Goal: Participate in discussion: Engage in conversation with other users on a specific topic

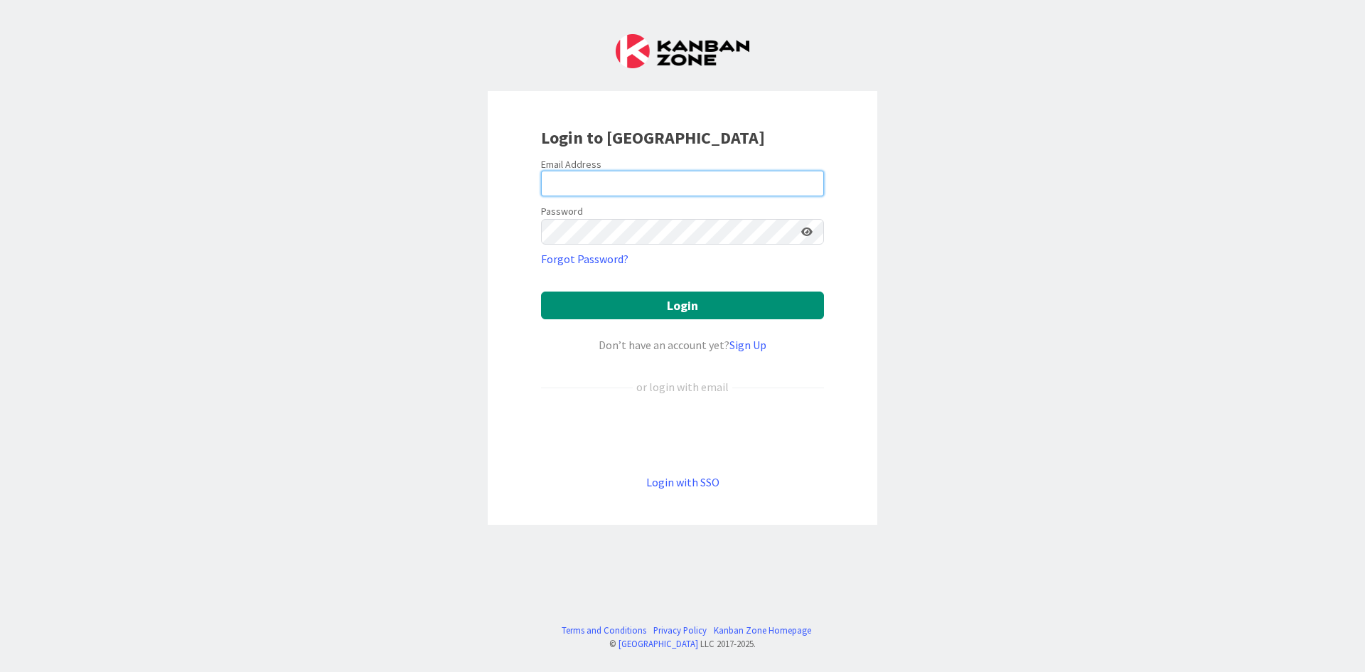
click at [625, 171] on input "email" at bounding box center [682, 184] width 283 height 26
type input "[PERSON_NAME][EMAIL_ADDRESS][DOMAIN_NAME]"
click at [541, 291] on button "Login" at bounding box center [682, 305] width 283 height 28
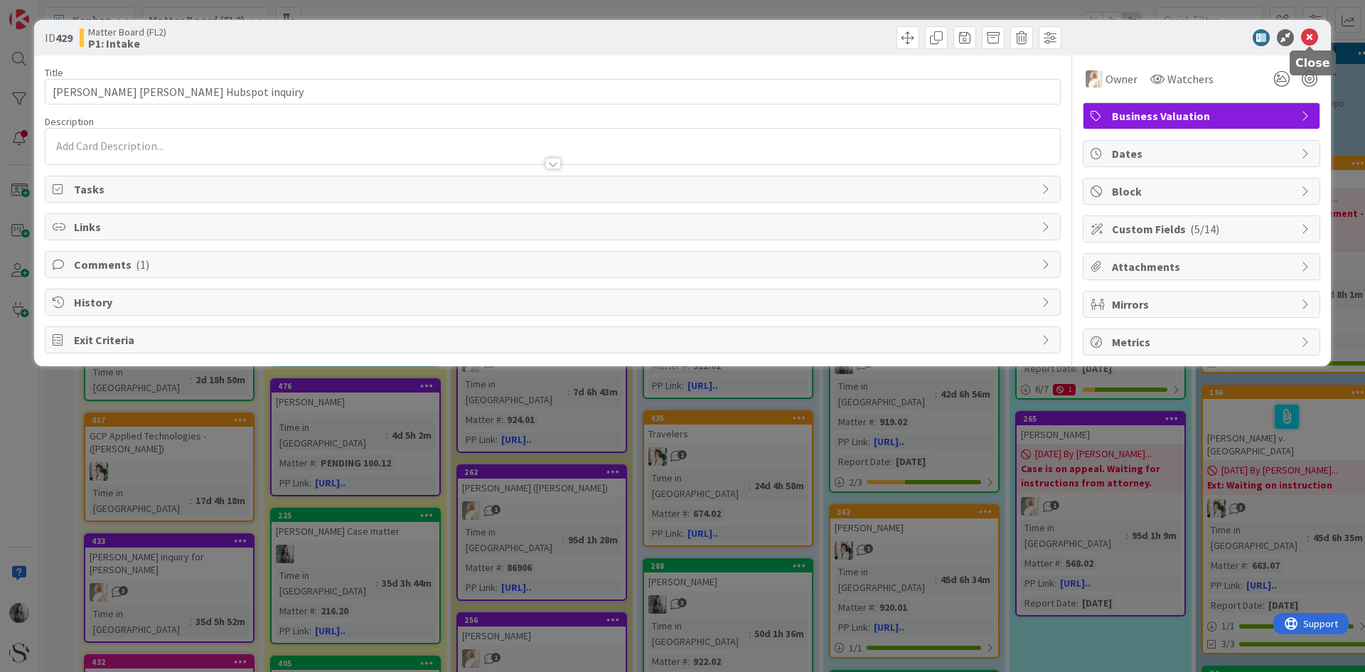
click at [1315, 38] on icon at bounding box center [1309, 37] width 17 height 17
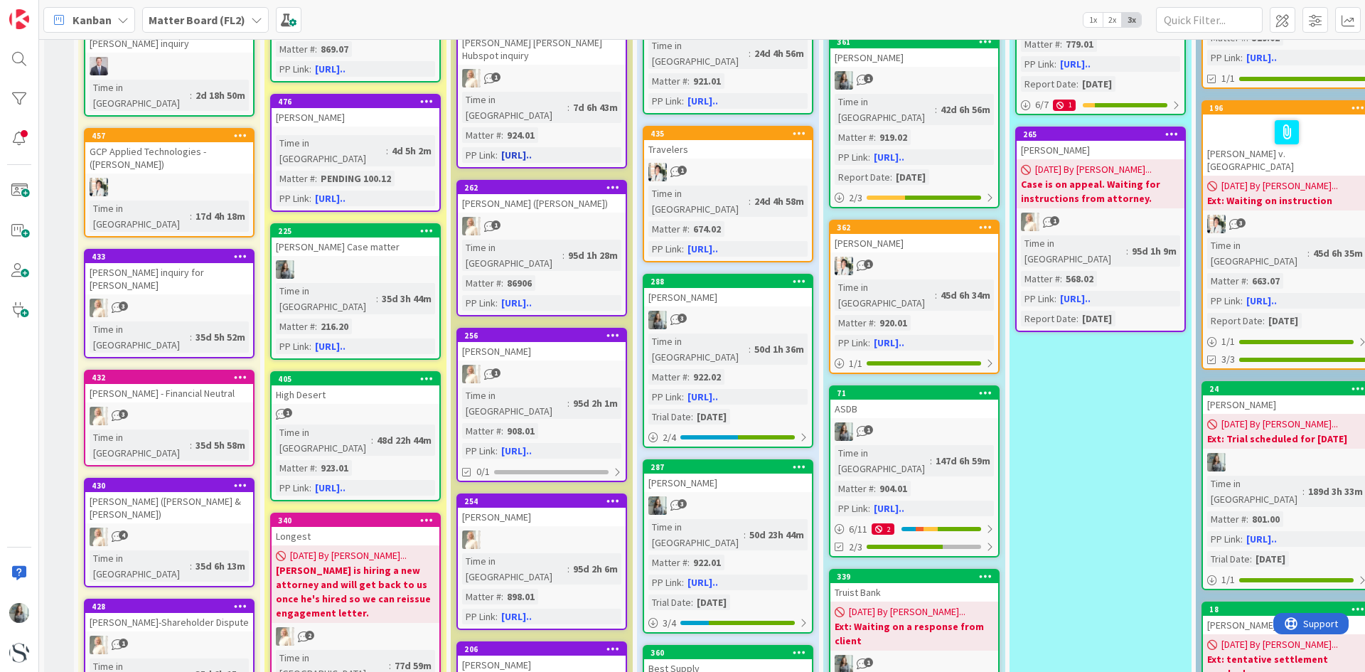
scroll to position [498, 0]
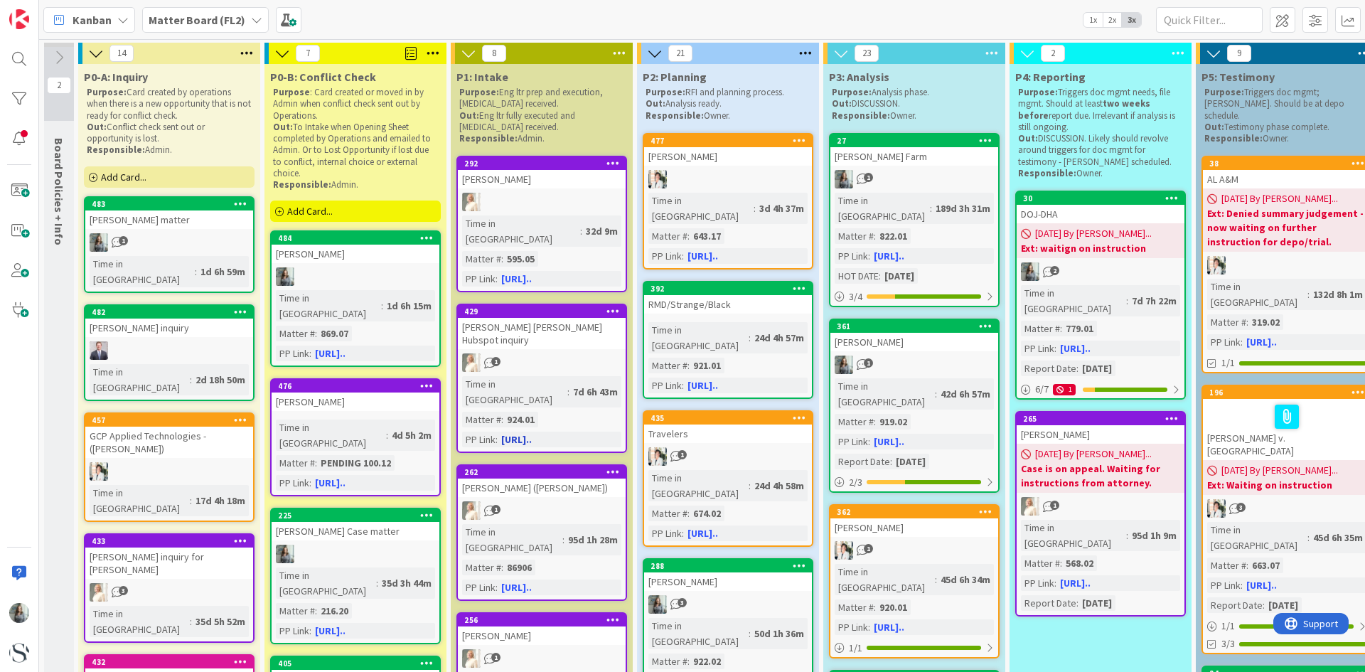
click at [551, 353] on div "1" at bounding box center [542, 362] width 168 height 18
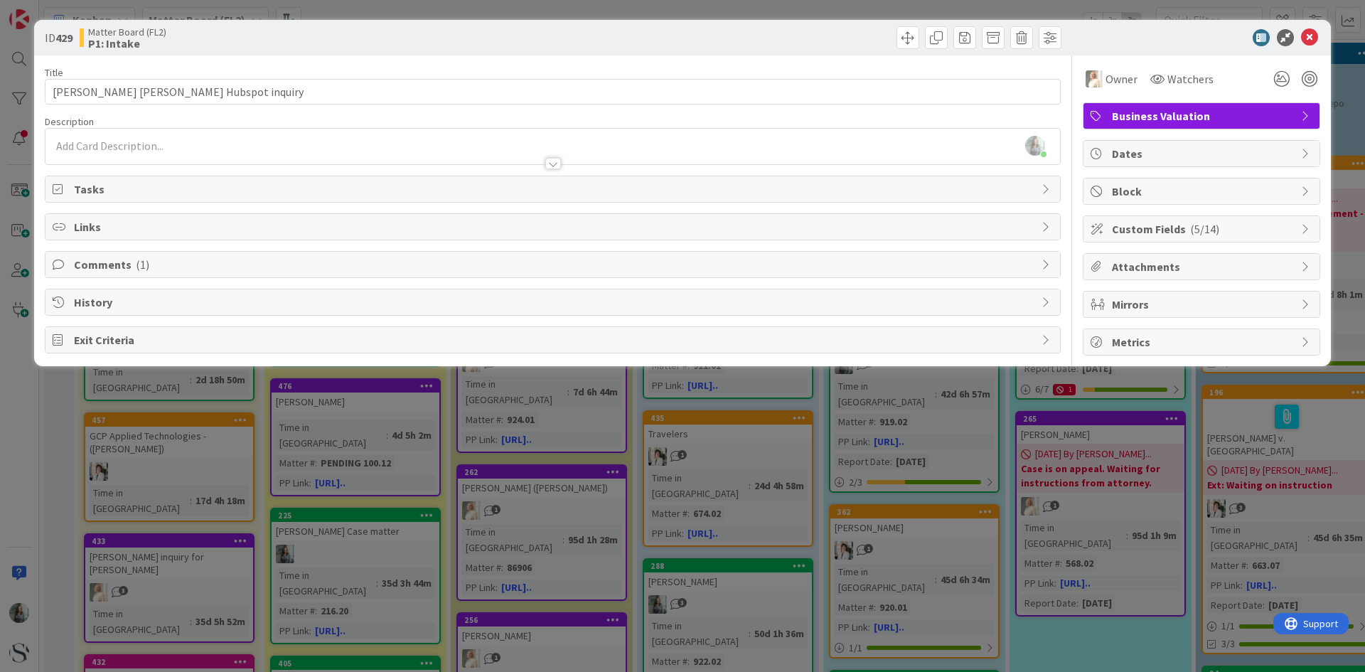
click at [1306, 232] on icon at bounding box center [1306, 228] width 11 height 11
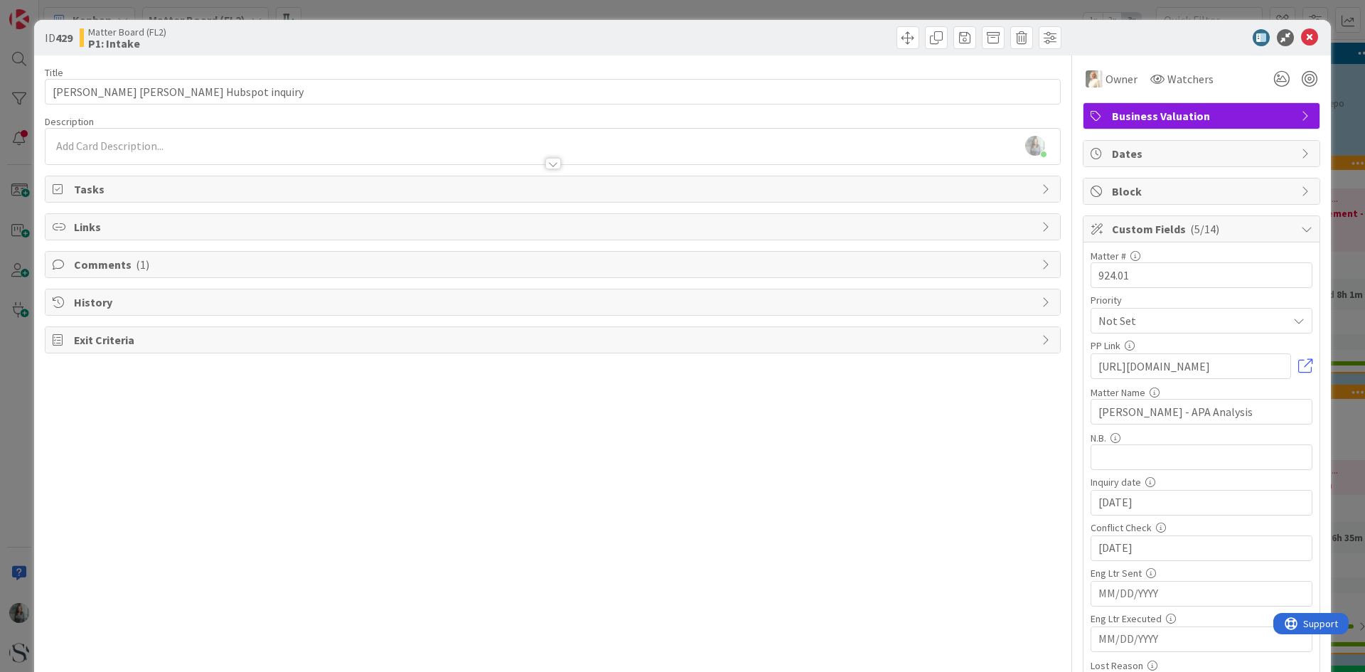
scroll to position [213, 0]
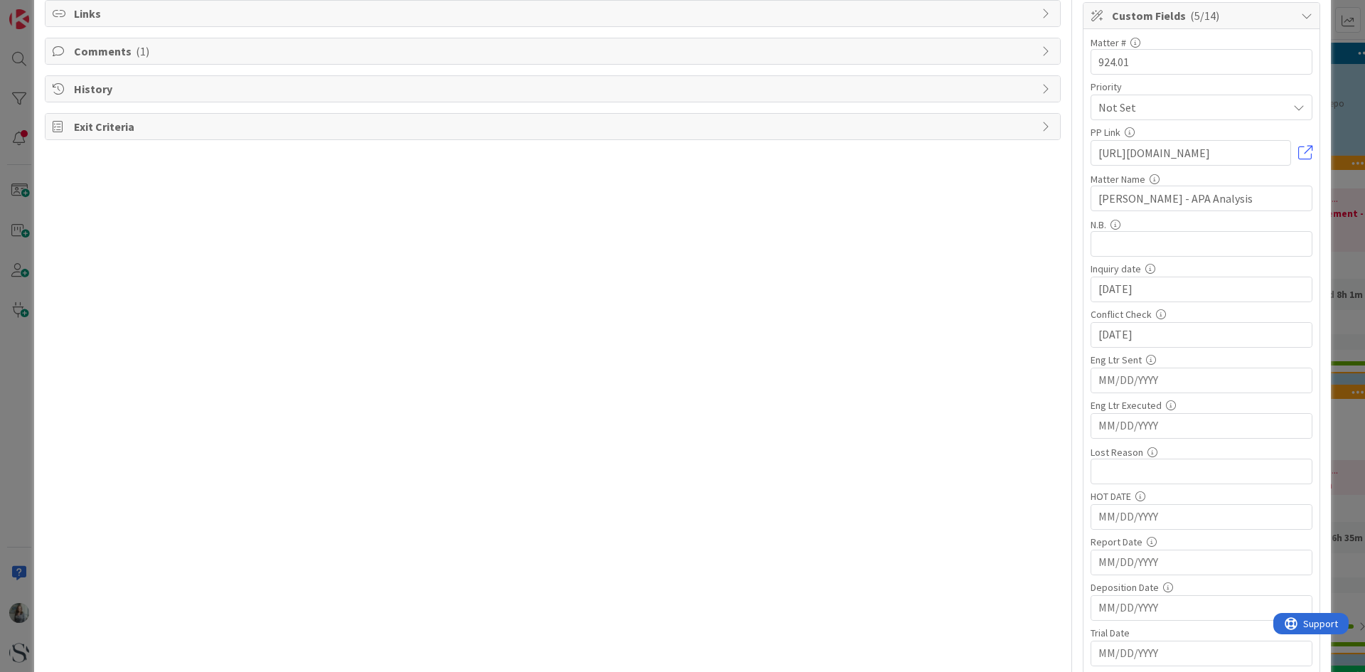
click at [1098, 380] on input "MM/DD/YYYY" at bounding box center [1201, 380] width 206 height 24
click at [1256, 494] on td "12" at bounding box center [1260, 494] width 28 height 27
type input "09/12/2025"
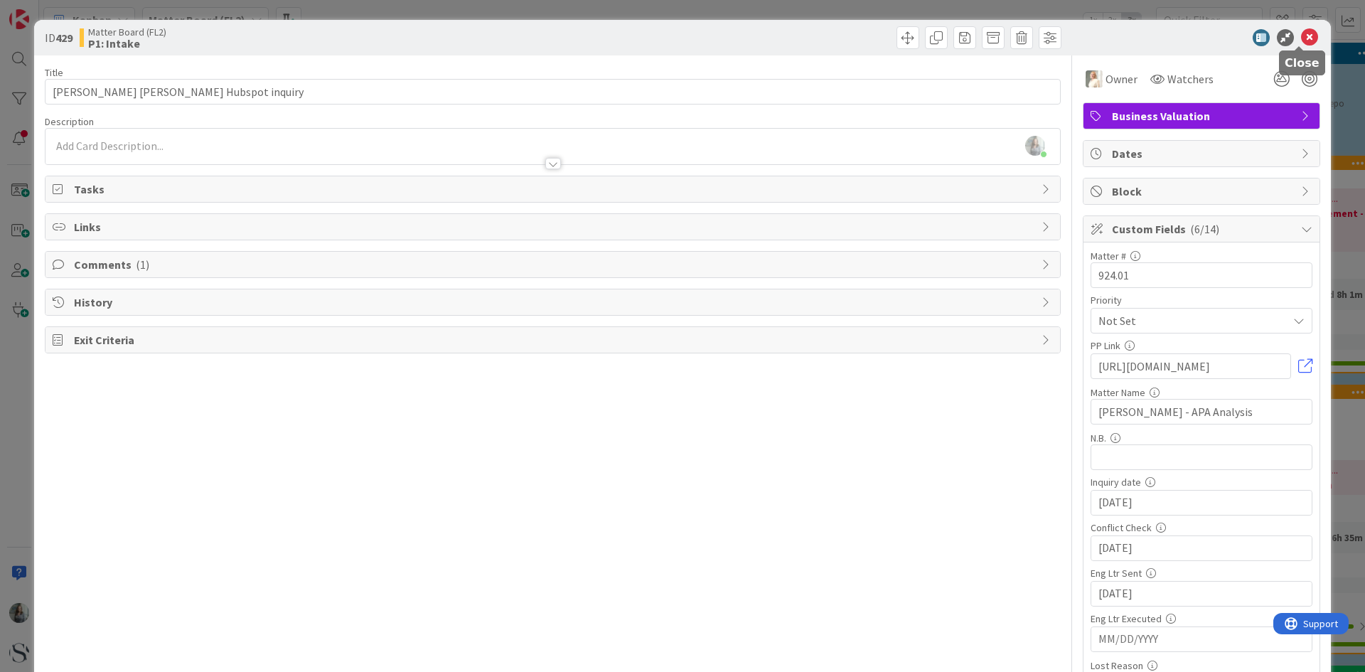
click at [1303, 34] on icon at bounding box center [1309, 37] width 17 height 17
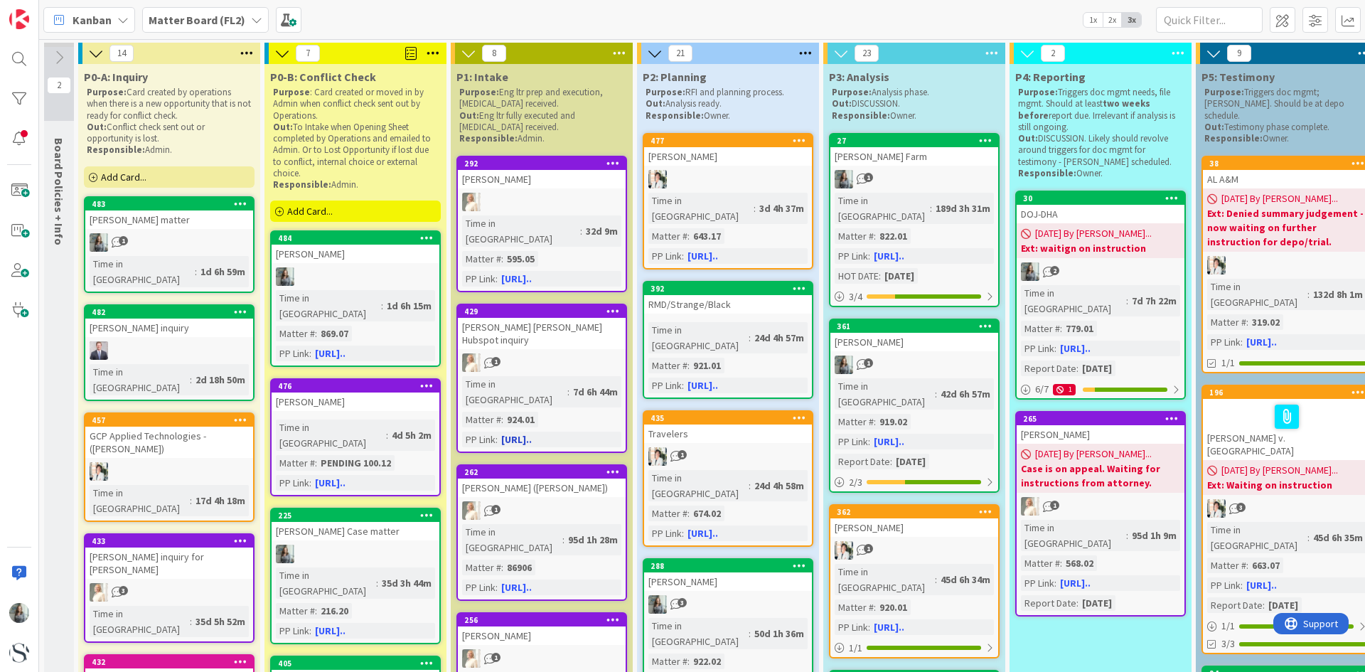
click at [547, 323] on link "429 Tara Mills Meyer Hubspot inquiry 1 Time in Column : 7d 6h 44m Matter # : 92…" at bounding box center [541, 377] width 171 height 149
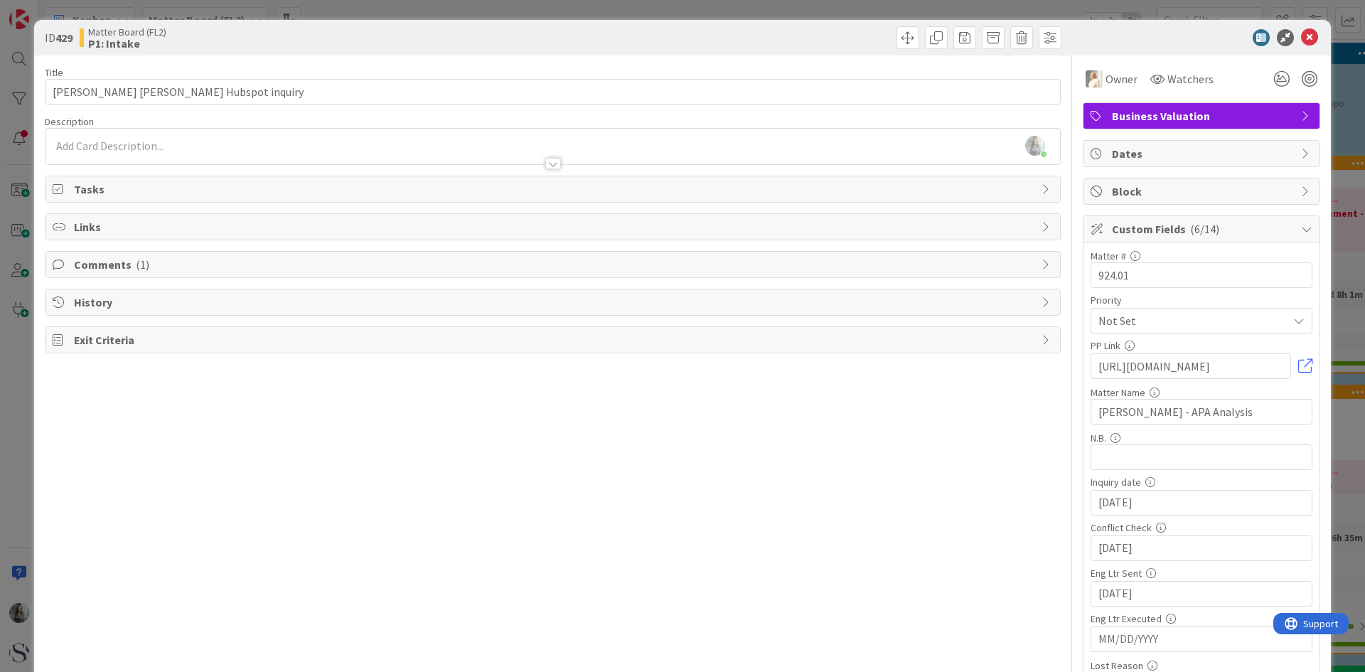
scroll to position [71, 0]
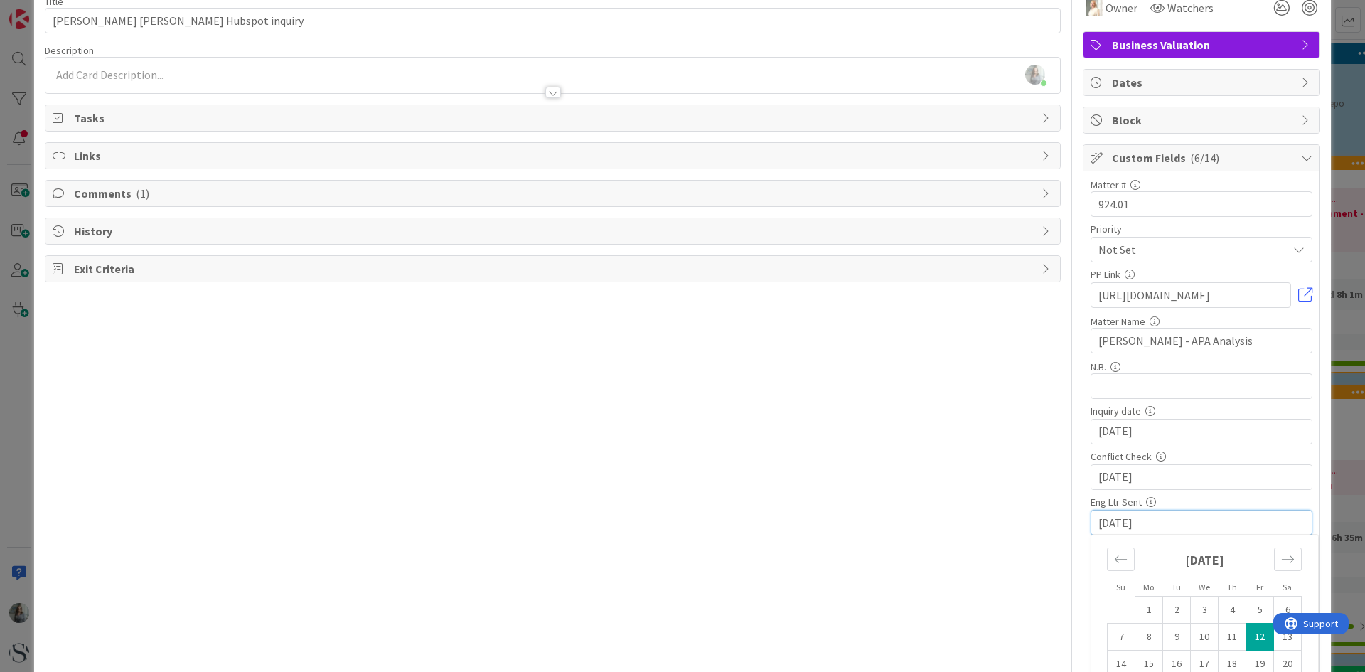
click at [1108, 523] on input "09/12/2025" at bounding box center [1201, 522] width 206 height 24
click at [1136, 635] on td "8" at bounding box center [1149, 636] width 28 height 27
type input "09/08/2025"
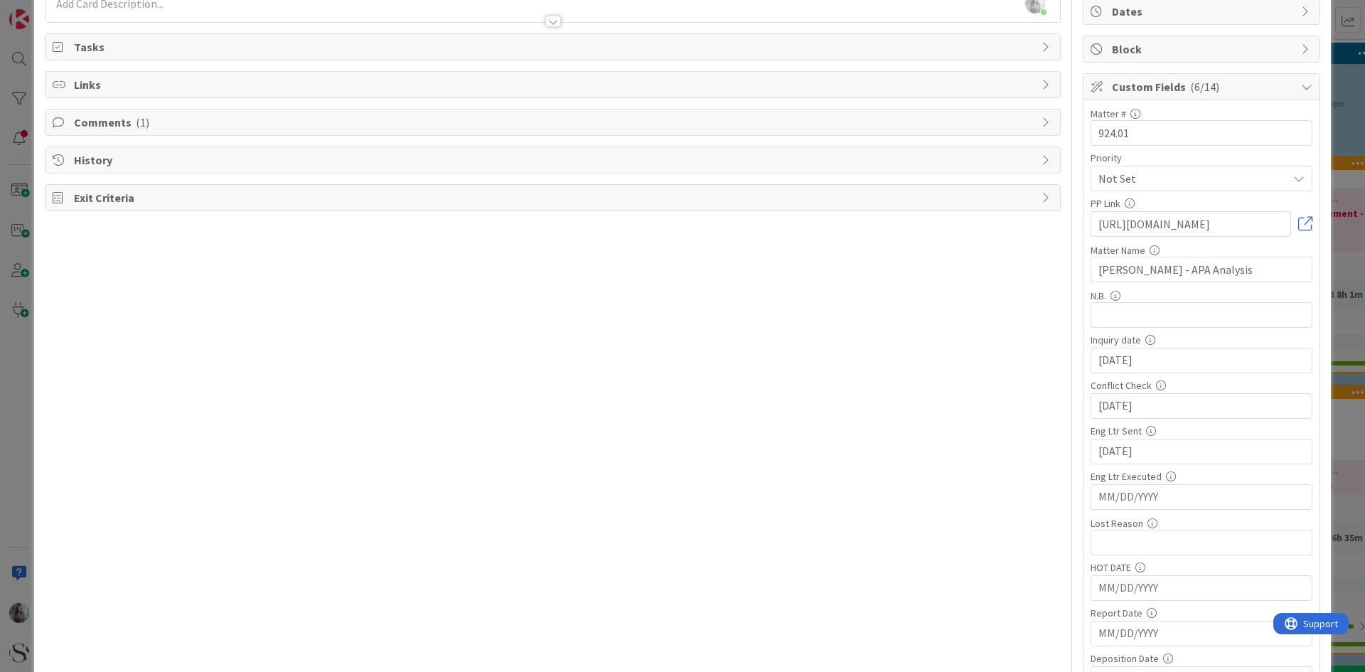
click at [1112, 498] on input "MM/DD/YYYY" at bounding box center [1201, 497] width 206 height 24
click at [1247, 614] on td "12" at bounding box center [1260, 611] width 28 height 27
type input "09/12/2025"
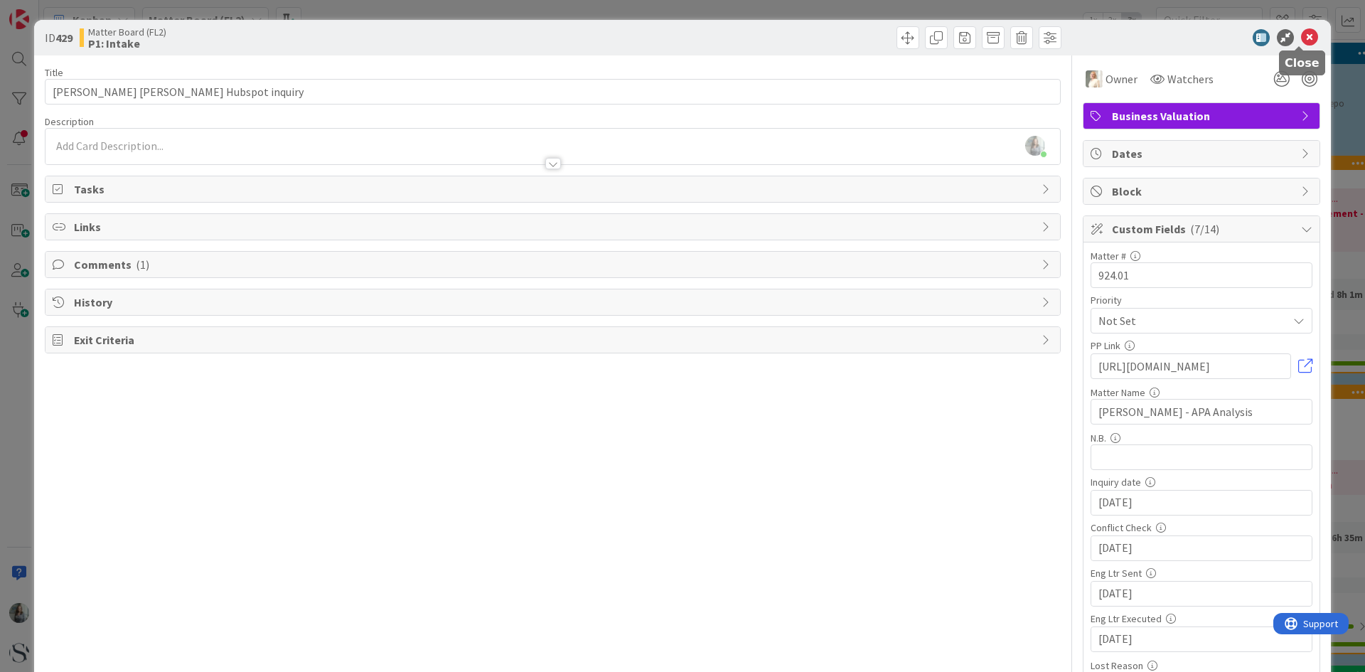
click at [1303, 36] on icon at bounding box center [1309, 37] width 17 height 17
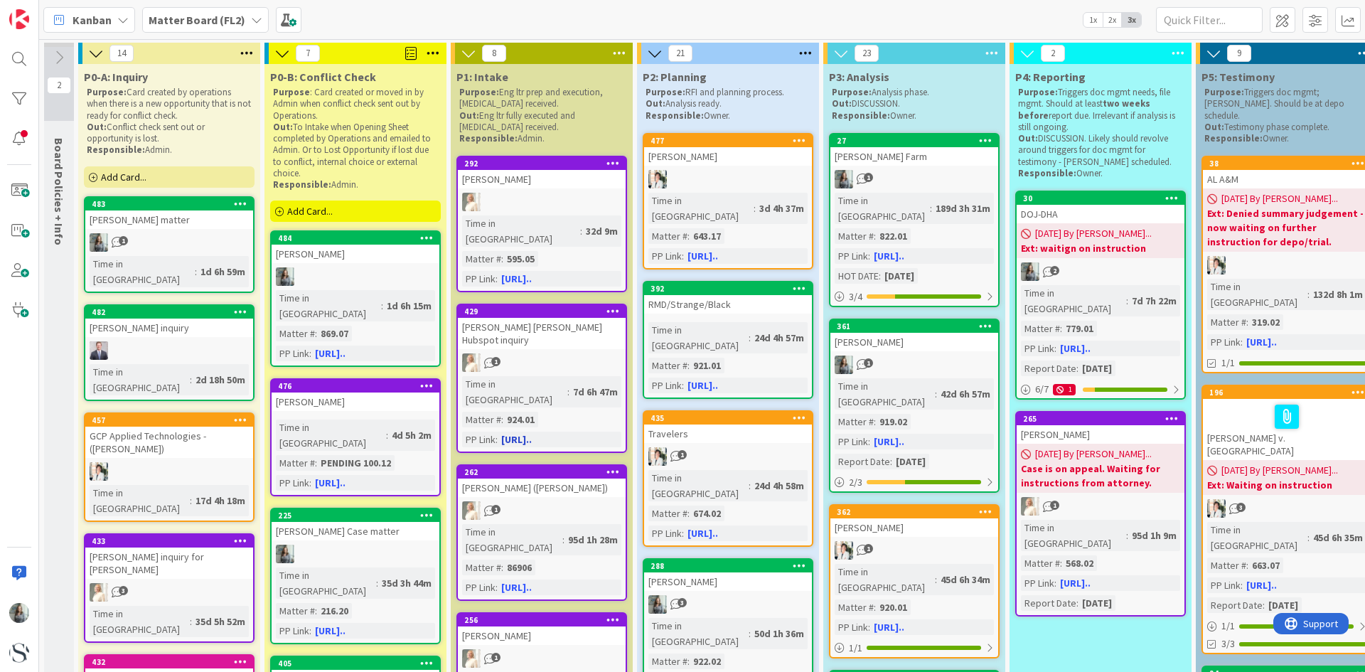
click at [530, 318] on div "[PERSON_NAME] [PERSON_NAME] Hubspot inquiry" at bounding box center [542, 333] width 168 height 31
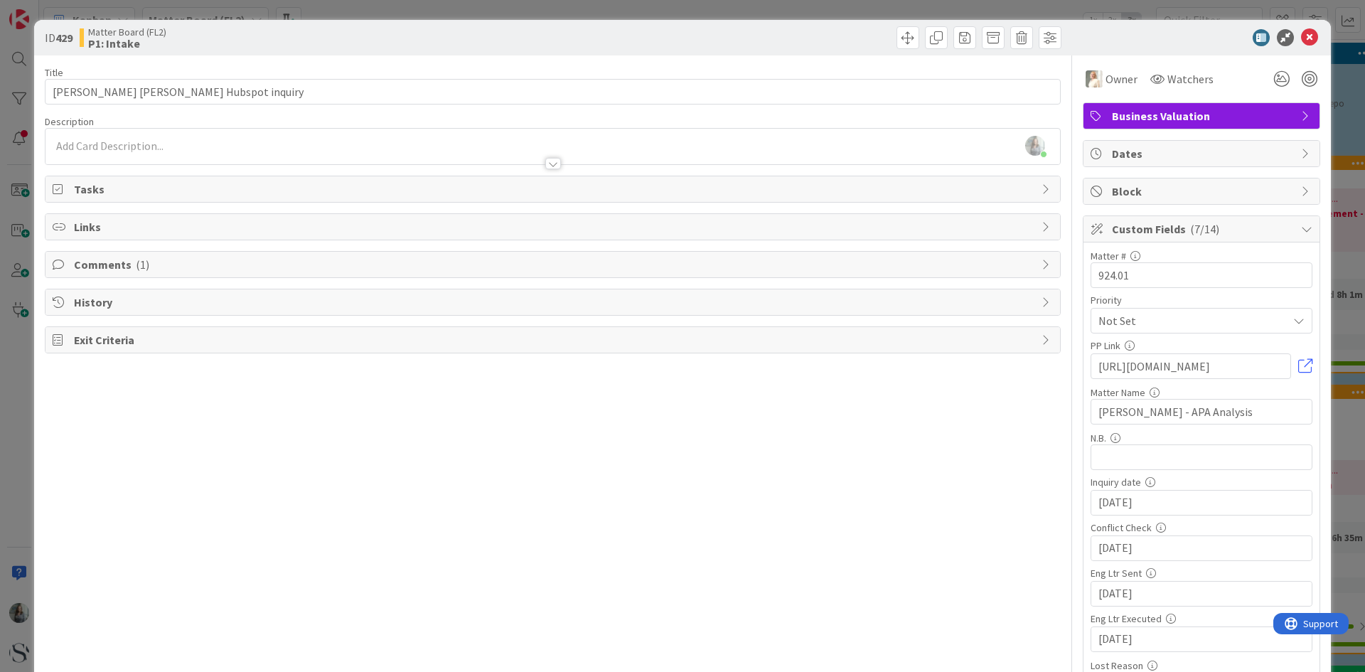
click at [75, 263] on span "Comments ( 1 )" at bounding box center [554, 264] width 960 height 17
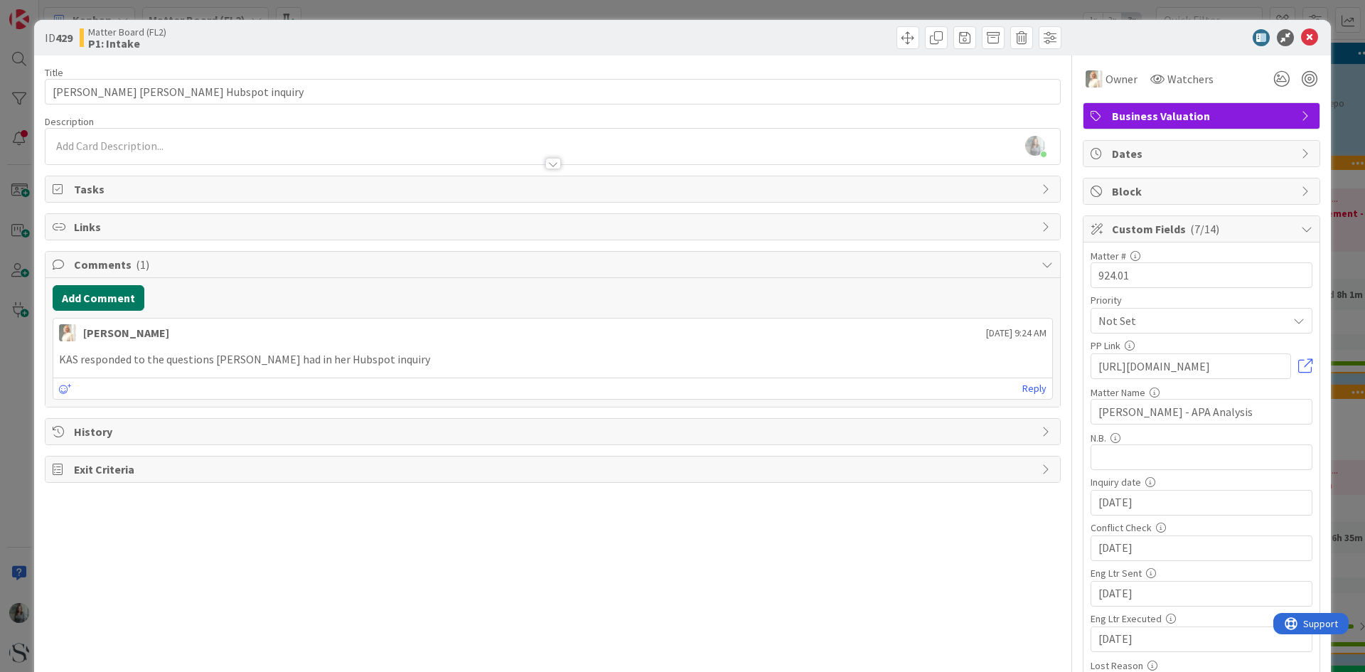
click at [88, 303] on button "Add Comment" at bounding box center [99, 298] width 92 height 26
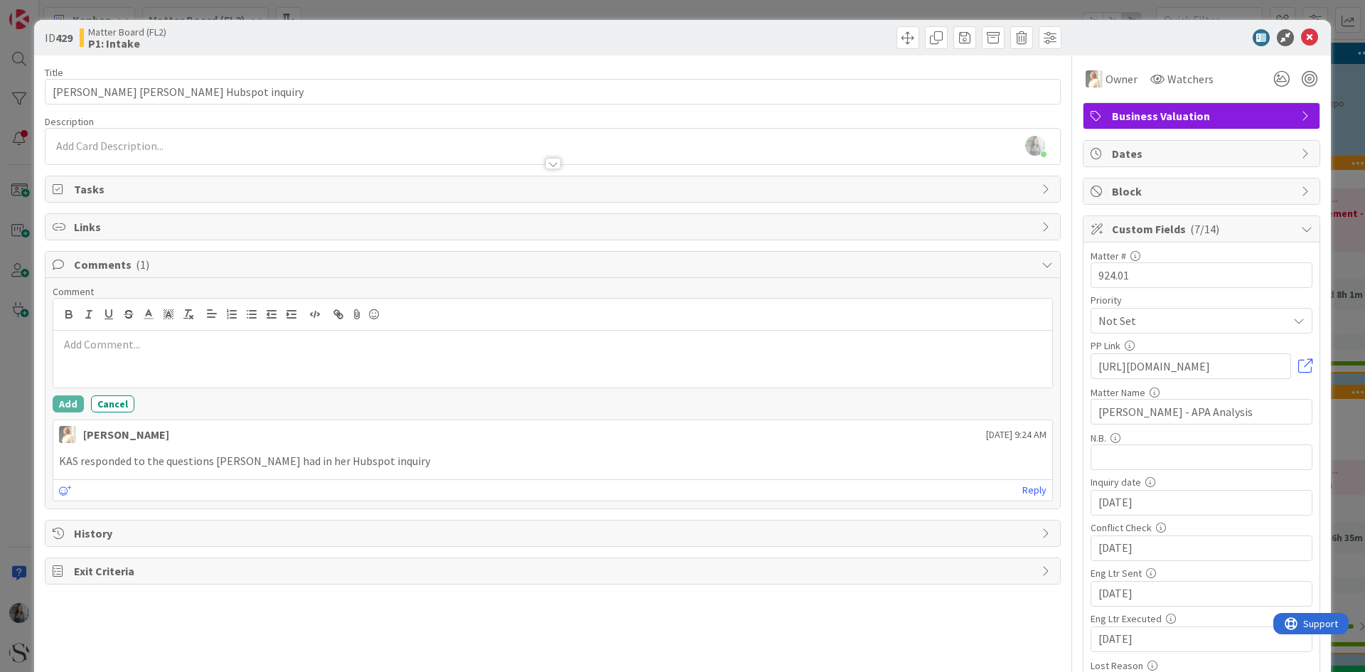
click at [112, 352] on p at bounding box center [552, 344] width 987 height 16
click at [63, 407] on button "Add" at bounding box center [68, 403] width 31 height 17
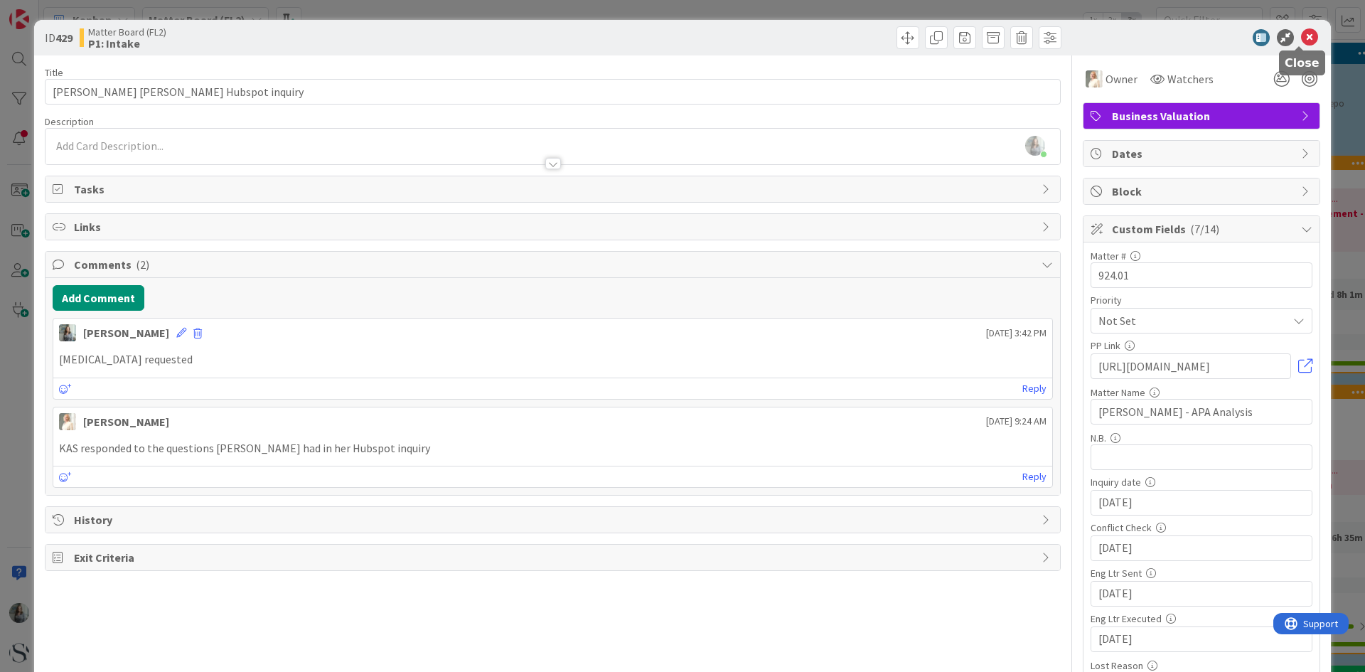
click at [1301, 37] on icon at bounding box center [1309, 37] width 17 height 17
